Goal: Task Accomplishment & Management: Complete application form

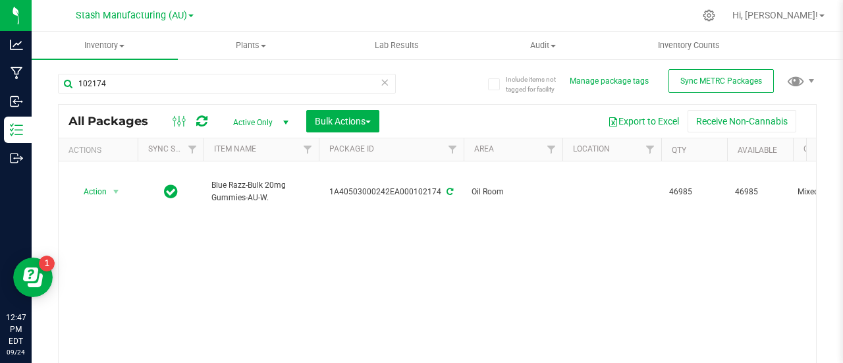
scroll to position [38, 0]
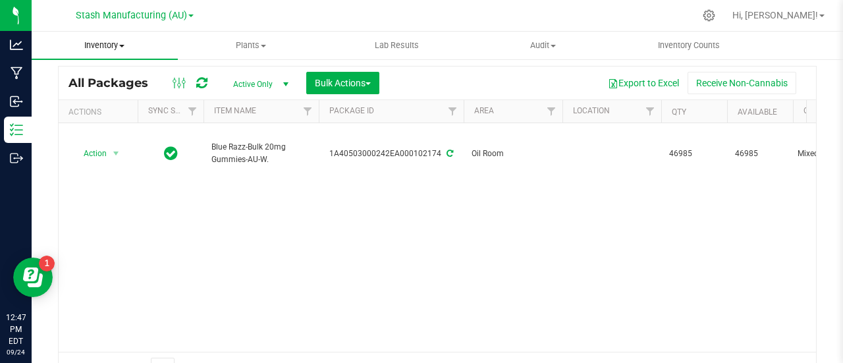
click at [123, 45] on span at bounding box center [121, 46] width 5 height 3
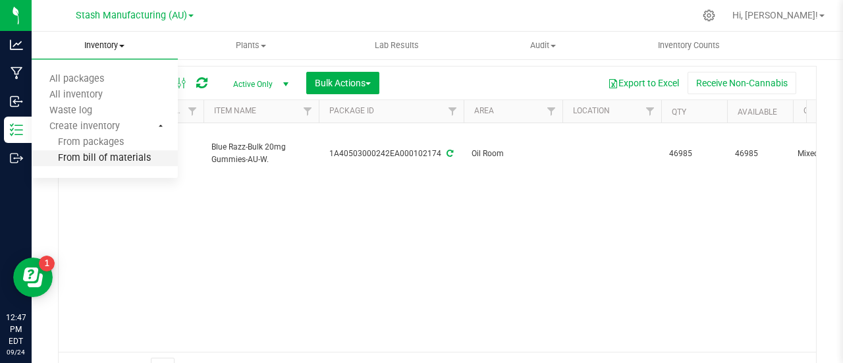
click at [129, 158] on span "From bill of materials" at bounding box center [91, 158] width 119 height 11
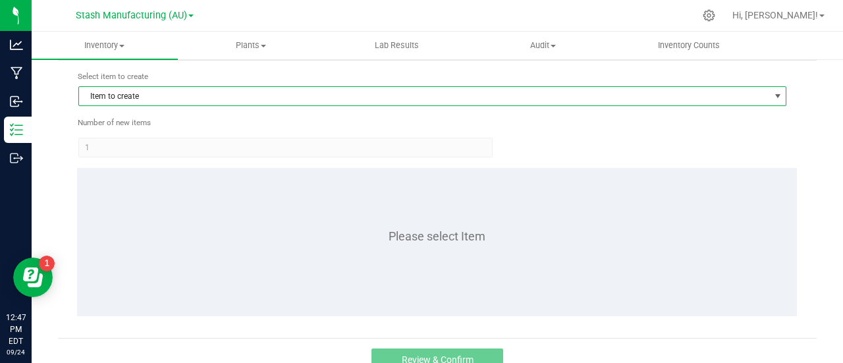
click at [154, 89] on span "Item to create" at bounding box center [424, 96] width 690 height 18
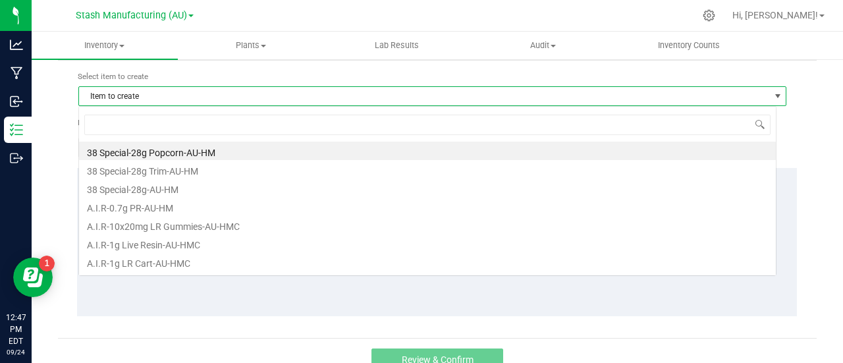
scroll to position [20, 698]
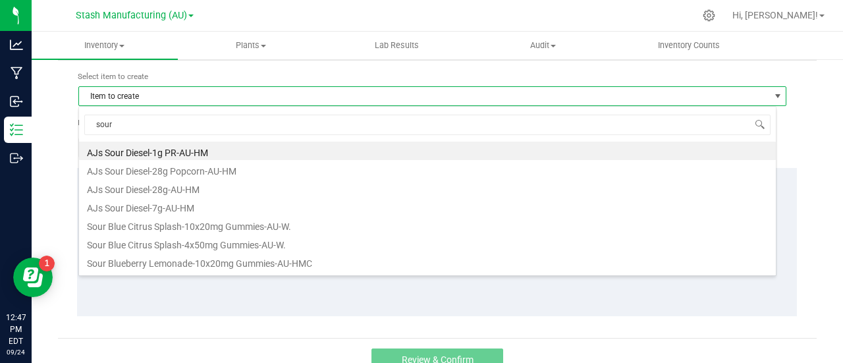
type input "sour b"
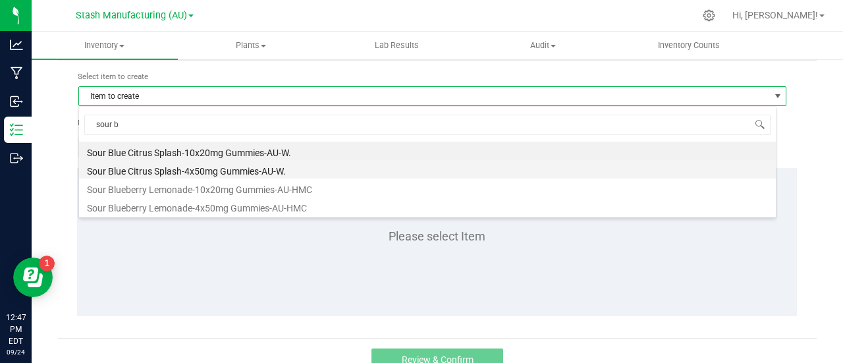
click at [211, 168] on li "Sour Blue Citrus Splash-4x50mg Gummies-AU-W." at bounding box center [427, 169] width 697 height 18
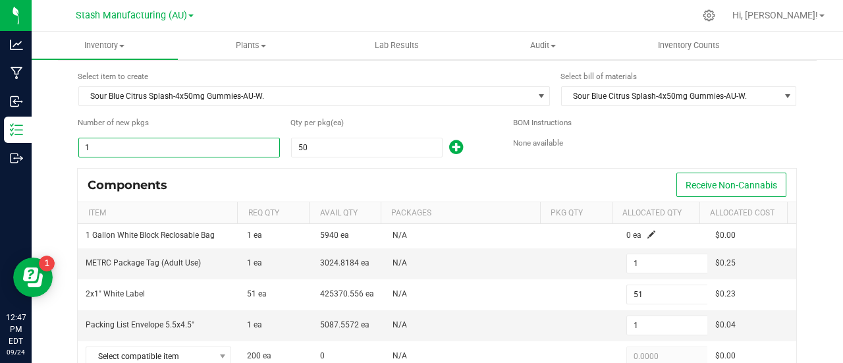
click at [106, 140] on input "1" at bounding box center [179, 147] width 200 height 18
type input "2"
type input "102"
type input "2"
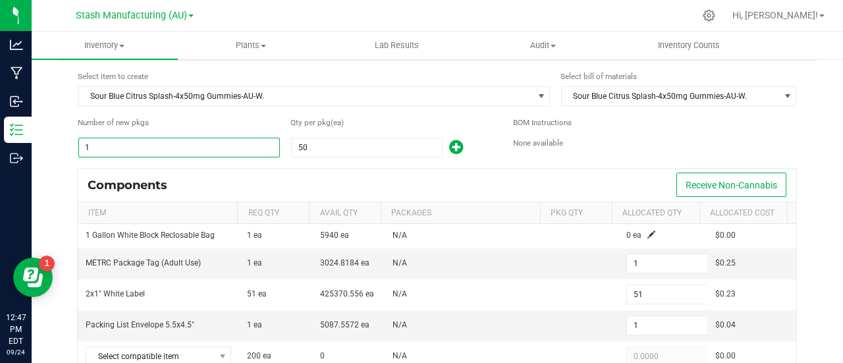
type input "18"
type input "2"
type input "100"
type input "25"
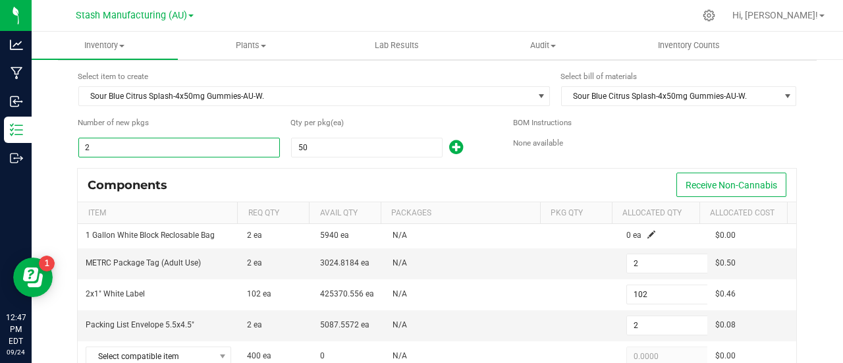
type input "25"
type input "1,275"
type input "25"
type input "225"
type input "25"
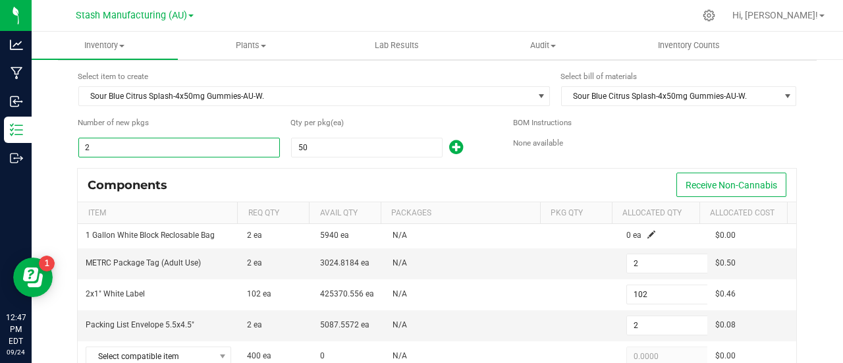
type input "25"
type input "1,250"
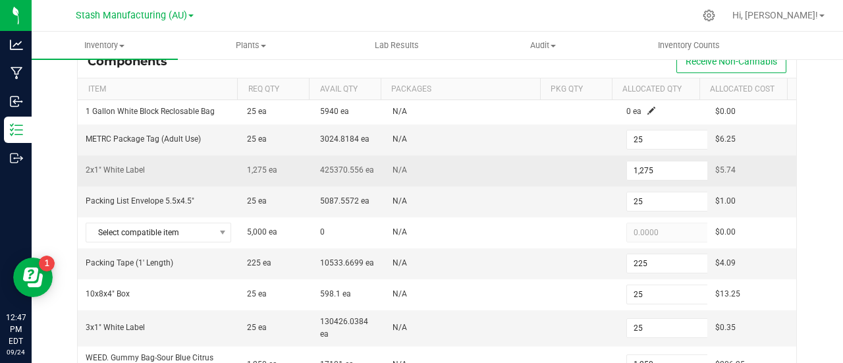
scroll to position [163, 0]
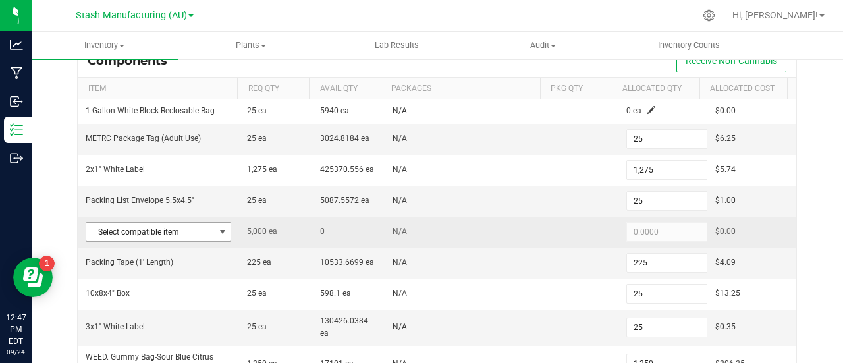
type input "25"
click at [217, 230] on span at bounding box center [222, 232] width 11 height 11
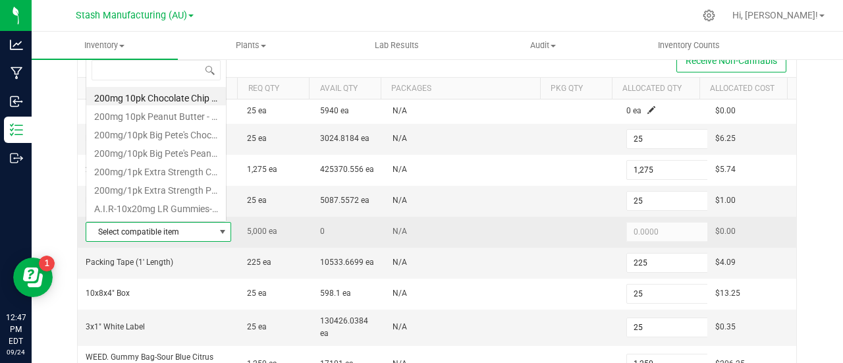
scroll to position [20, 139]
type input "sour bl"
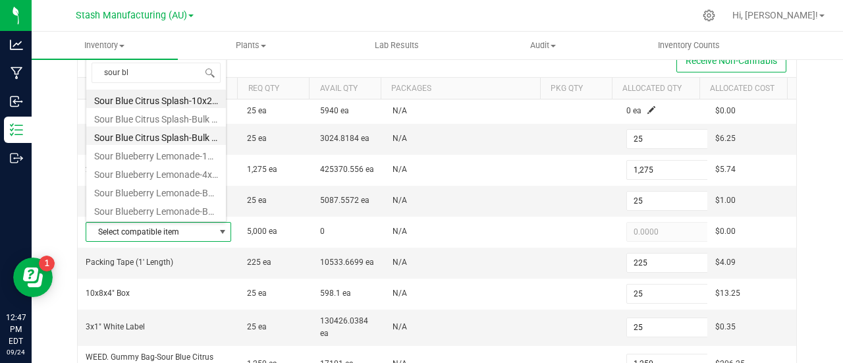
click at [181, 135] on li "Sour Blue Citrus Splash-Bulk 50mg Gummies-AU-W." at bounding box center [156, 135] width 140 height 18
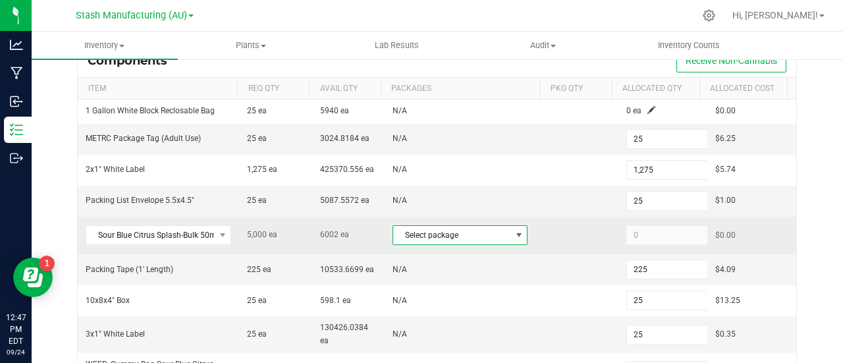
click at [514, 236] on span at bounding box center [519, 235] width 11 height 11
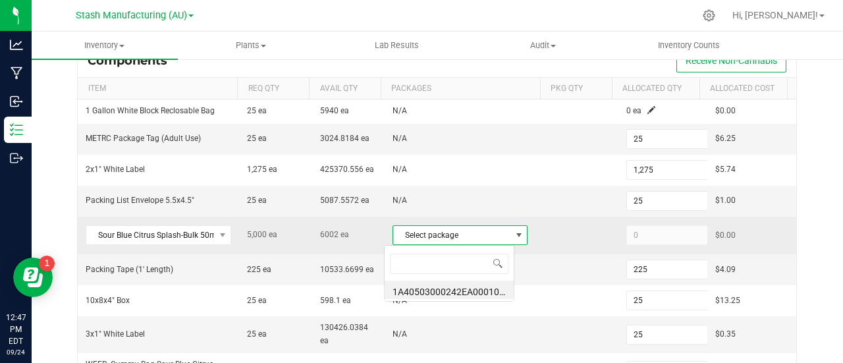
scroll to position [20, 131]
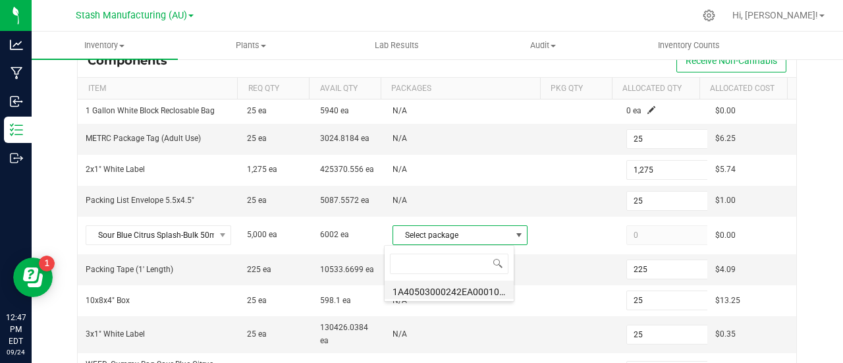
click at [443, 290] on li "1A40503000242EA000101637 (SBC50mgWEED.[DATE])" at bounding box center [449, 290] width 129 height 18
type input "5,000"
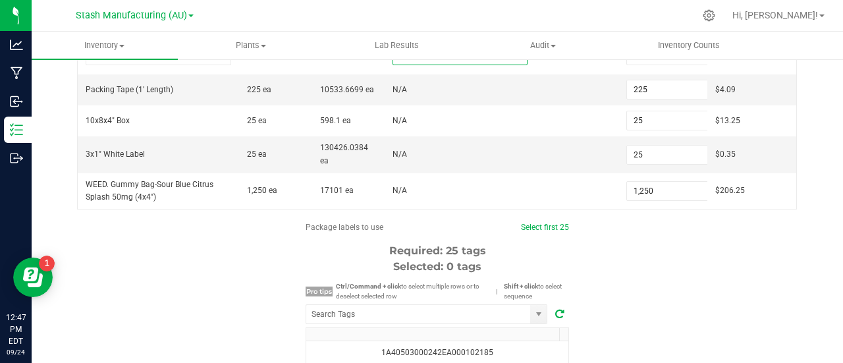
scroll to position [343, 0]
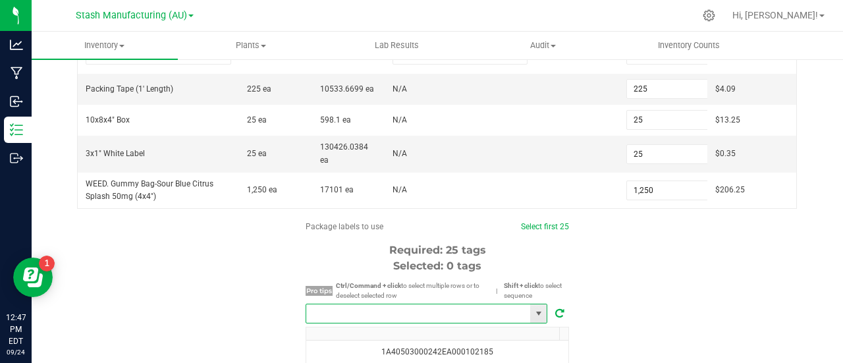
click at [374, 310] on input "NO DATA FOUND" at bounding box center [418, 313] width 224 height 18
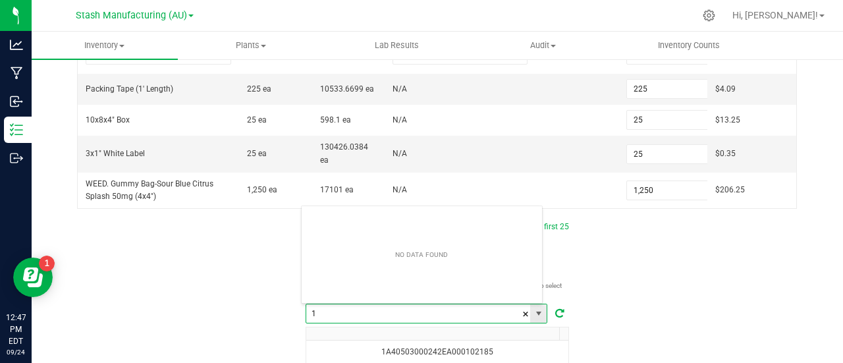
scroll to position [20, 242]
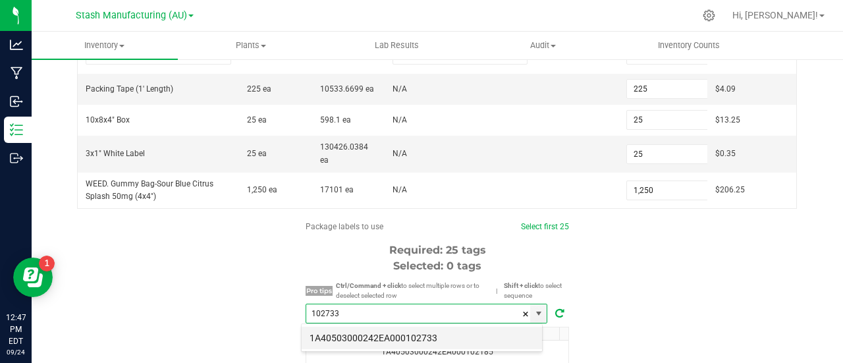
click at [434, 331] on li "1A40503000242EA000102733" at bounding box center [422, 338] width 240 height 22
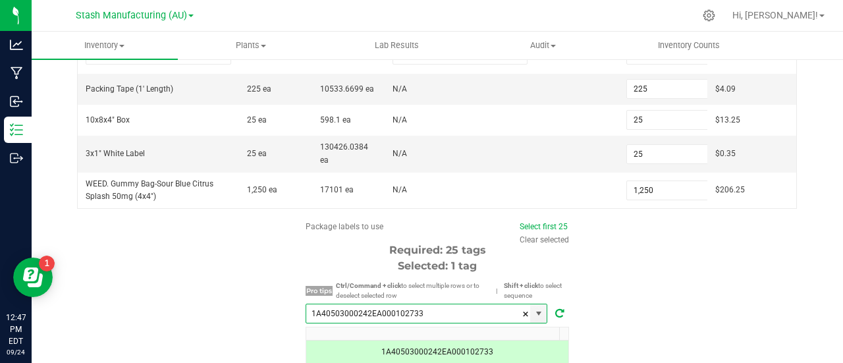
scroll to position [379, 0]
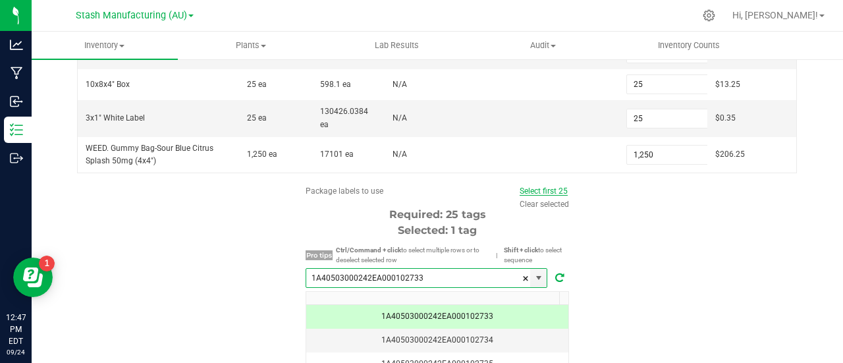
type input "1A40503000242EA000102733"
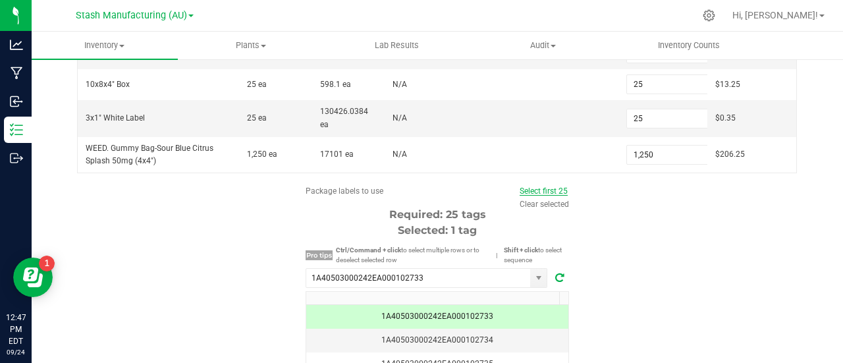
click at [543, 189] on link "Select first 25" at bounding box center [544, 190] width 48 height 9
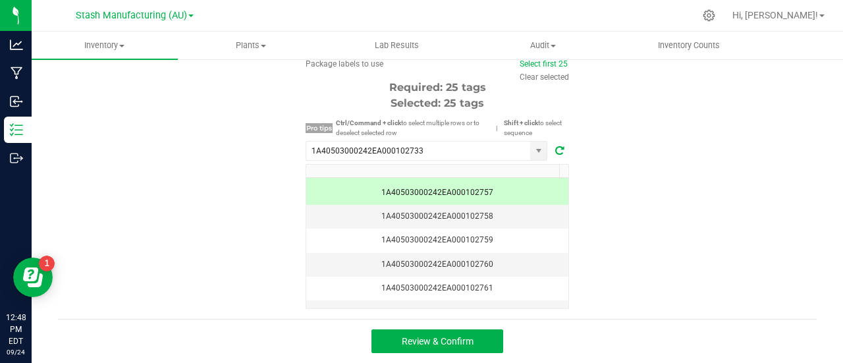
scroll to position [570, 0]
click at [468, 336] on span "Review & Confirm" at bounding box center [438, 341] width 72 height 11
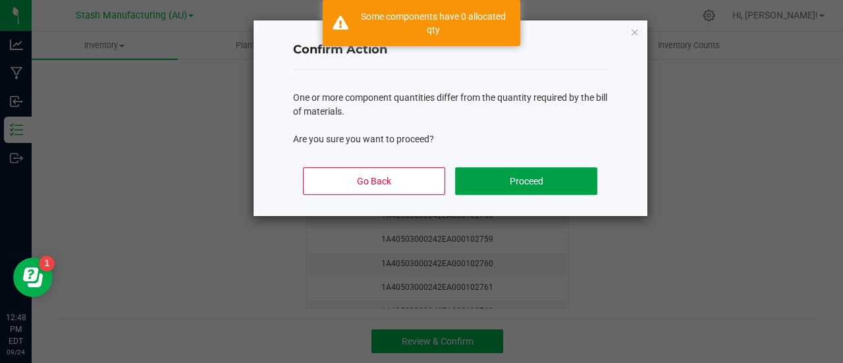
click at [541, 181] on button "Proceed" at bounding box center [526, 181] width 142 height 28
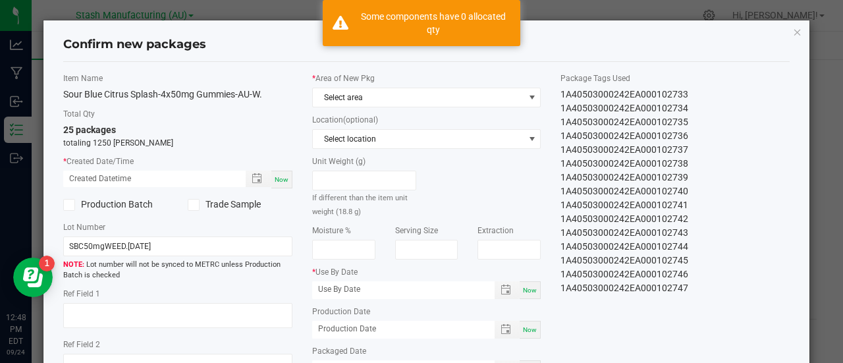
type input "[DATE]"
click at [284, 184] on div "Now" at bounding box center [281, 180] width 21 height 18
type input "[DATE] 12:48 PM"
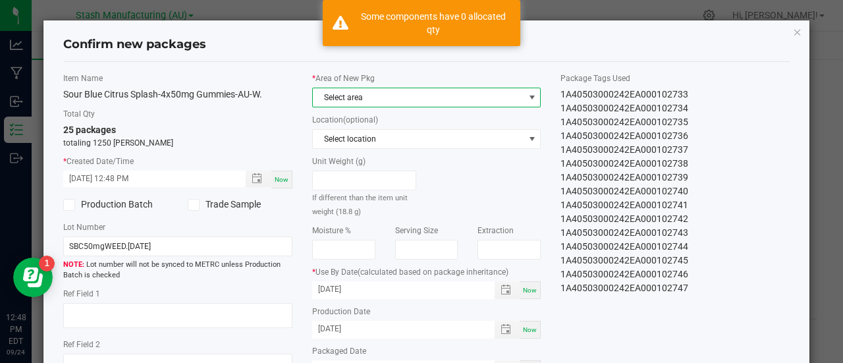
click at [527, 94] on span at bounding box center [532, 97] width 11 height 11
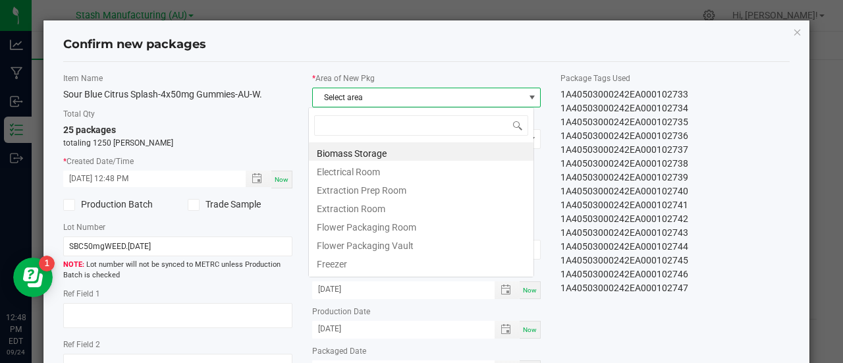
scroll to position [20, 227]
type input "pr"
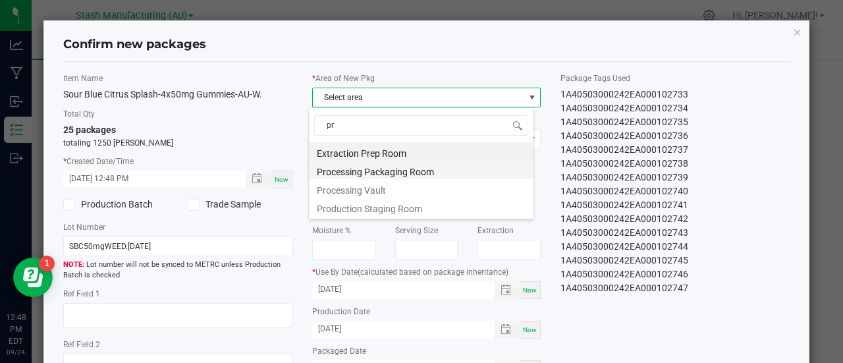
click at [402, 168] on li "Processing Packaging Room" at bounding box center [421, 170] width 225 height 18
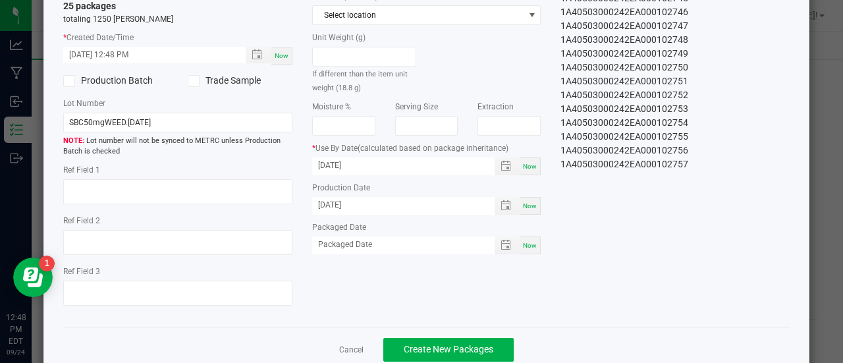
scroll to position [153, 0]
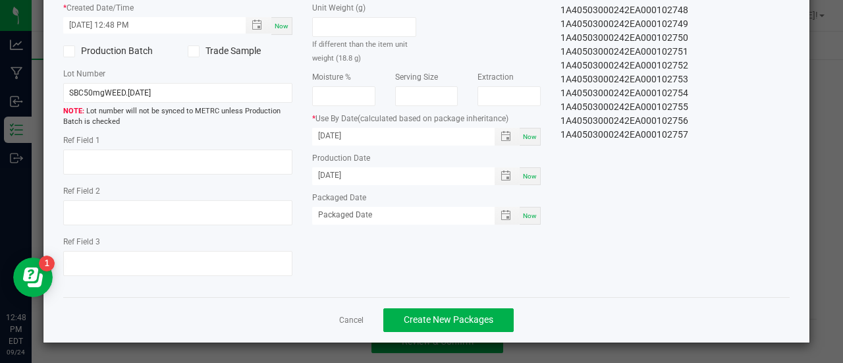
click at [523, 217] on span "Now" at bounding box center [530, 215] width 14 height 7
type input "[DATE]"
click at [432, 326] on button "Create New Packages" at bounding box center [448, 320] width 130 height 24
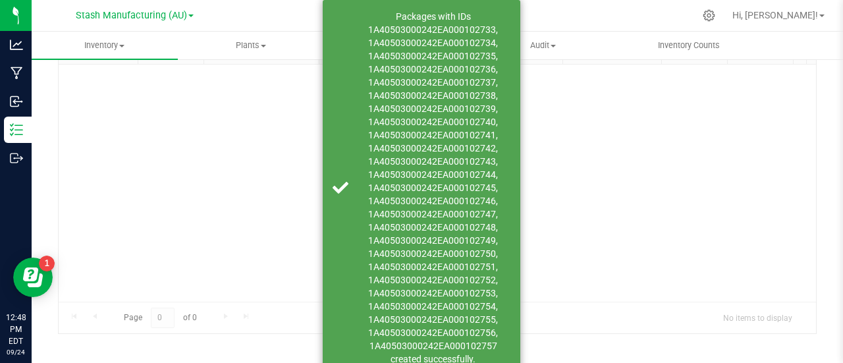
scroll to position [97, 0]
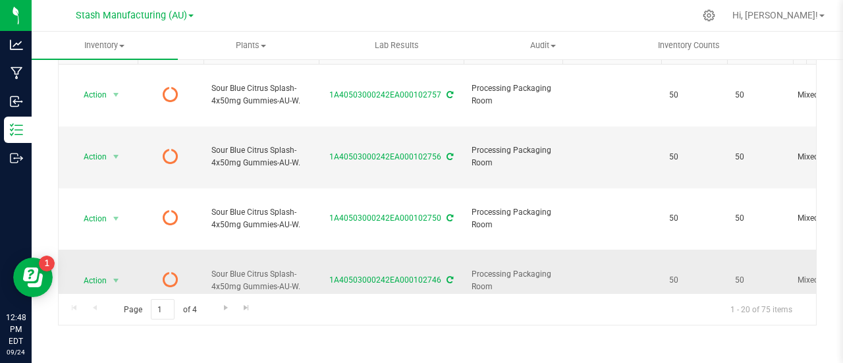
click at [448, 276] on icon at bounding box center [449, 280] width 7 height 8
